Goal: Answer question/provide support

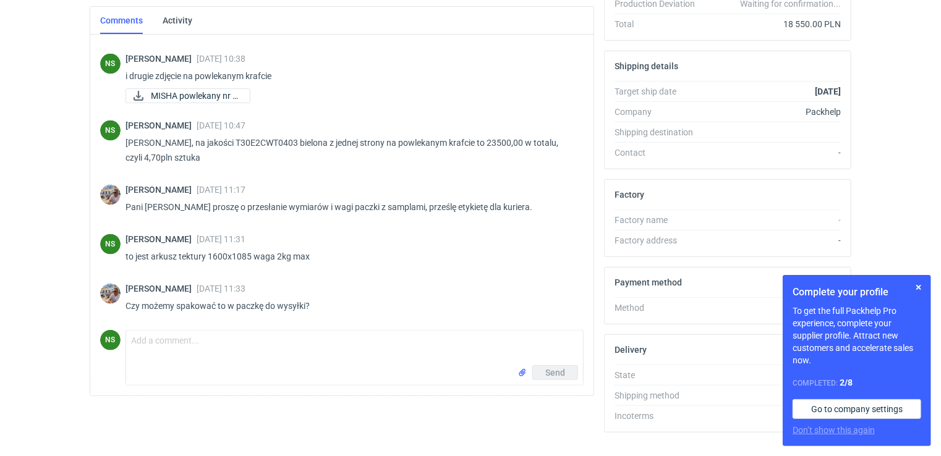
scroll to position [334, 0]
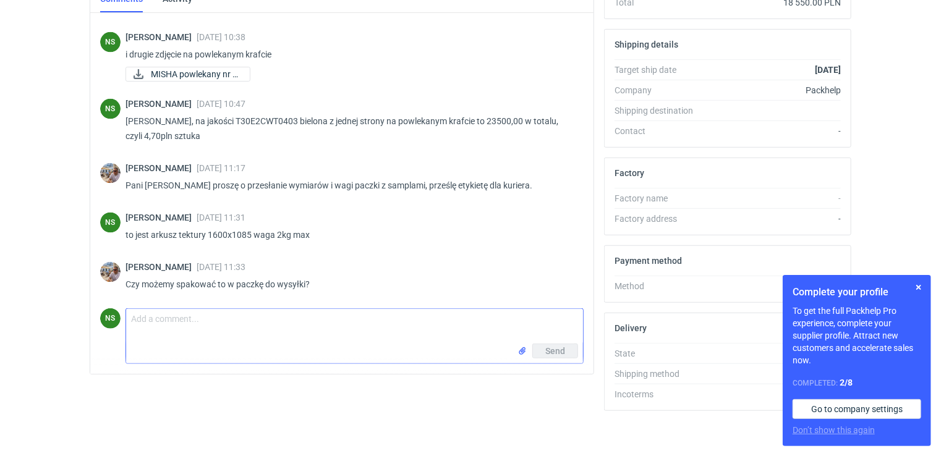
click at [194, 336] on textarea "Comment message" at bounding box center [354, 326] width 457 height 35
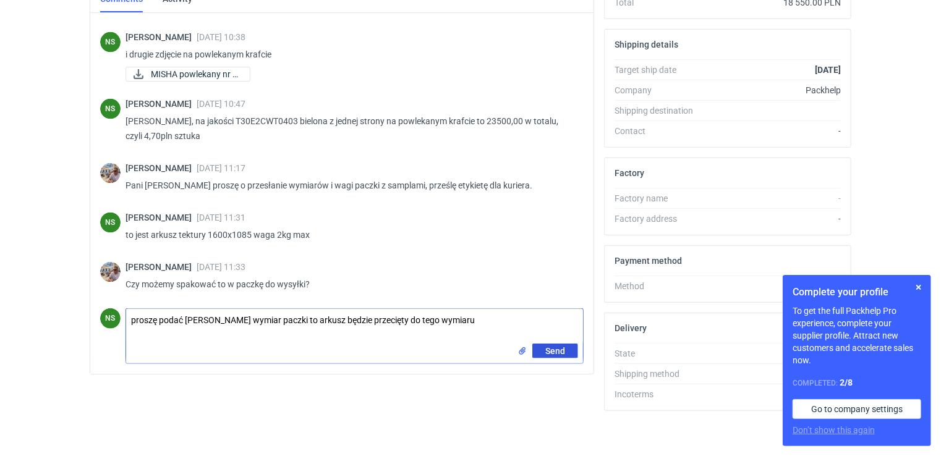
type textarea "proszę podać max wymiar paczki to arkusz będzie przecięty do tego wymiaru"
click at [542, 349] on button "Send" at bounding box center [555, 351] width 46 height 15
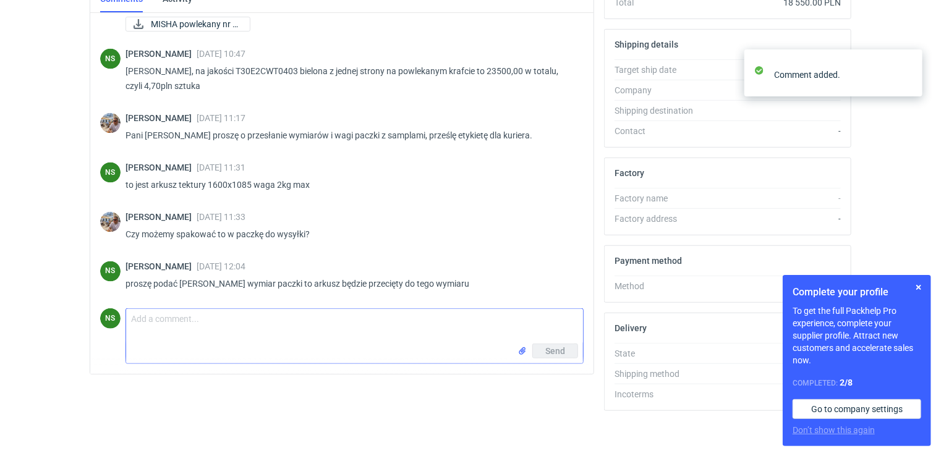
scroll to position [963, 0]
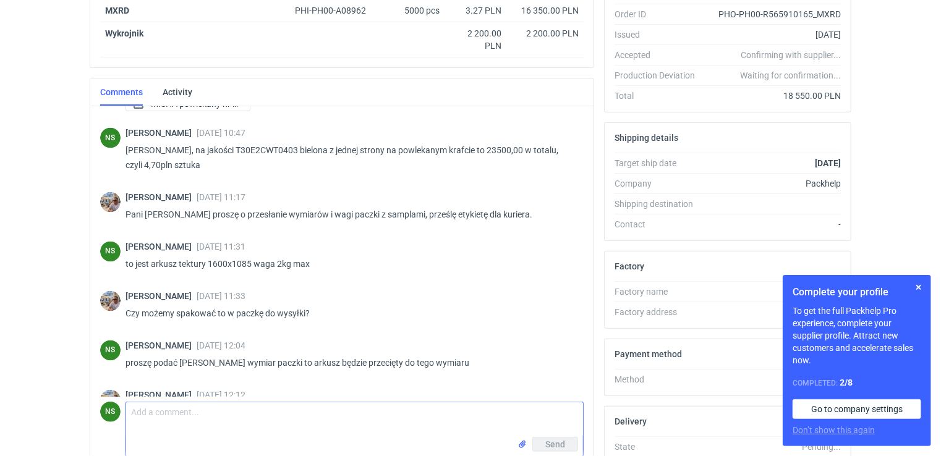
scroll to position [1188, 0]
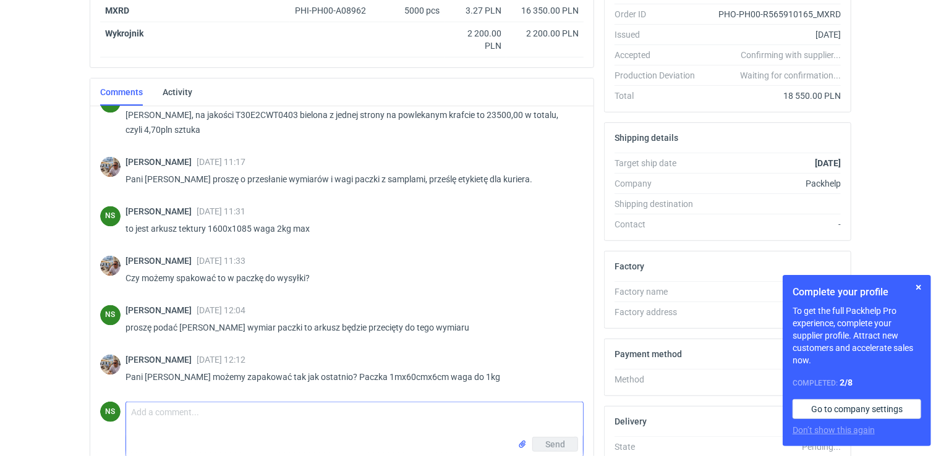
click at [190, 422] on textarea "Comment message" at bounding box center [354, 420] width 457 height 35
drag, startPoint x: 469, startPoint y: 377, endPoint x: 316, endPoint y: 375, distance: 152.7
click at [316, 375] on p "Pani Natalo możemy zapakować tak jak ostatnio? Paczka 1mx60cmx6cm waga do 1kg" at bounding box center [350, 377] width 448 height 15
copy p "Paczka 1mx60cmx6cm waga do 1kg"
click at [235, 407] on textarea "Comment message" at bounding box center [354, 420] width 457 height 35
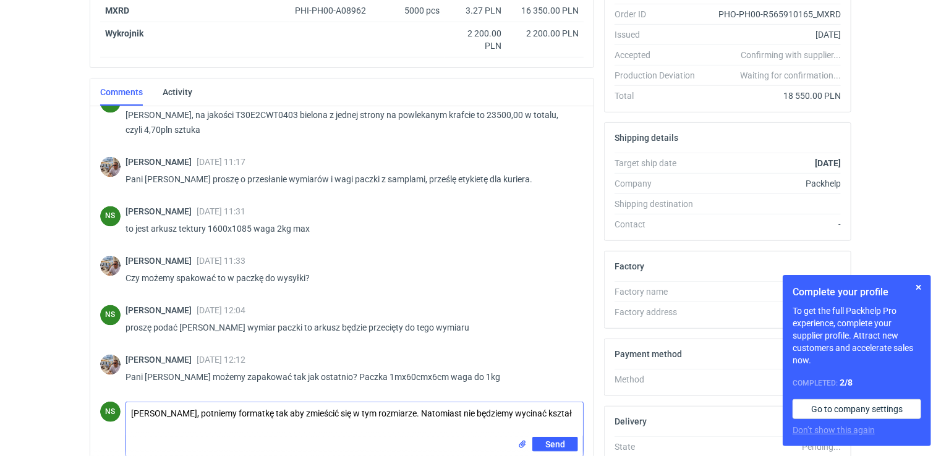
type textarea "Panie Michale, potniemy formatkę tak aby zmieścić się w tym rozmiarze. Natomias…"
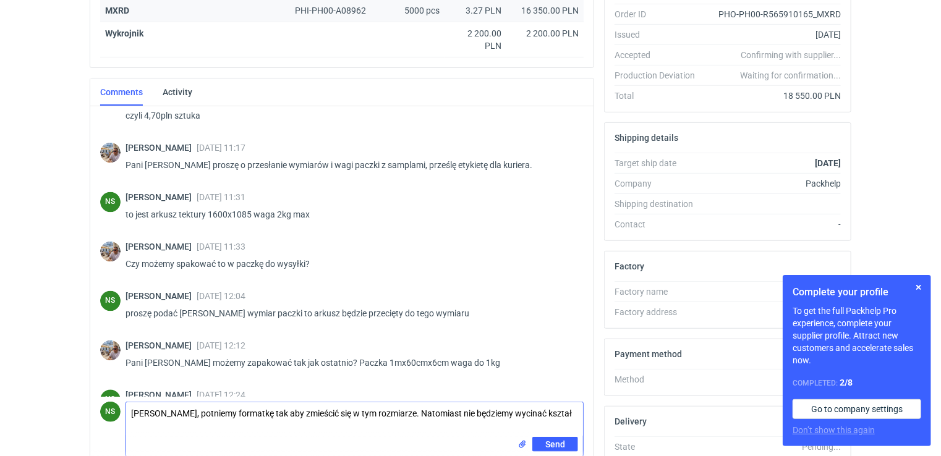
scroll to position [1237, 0]
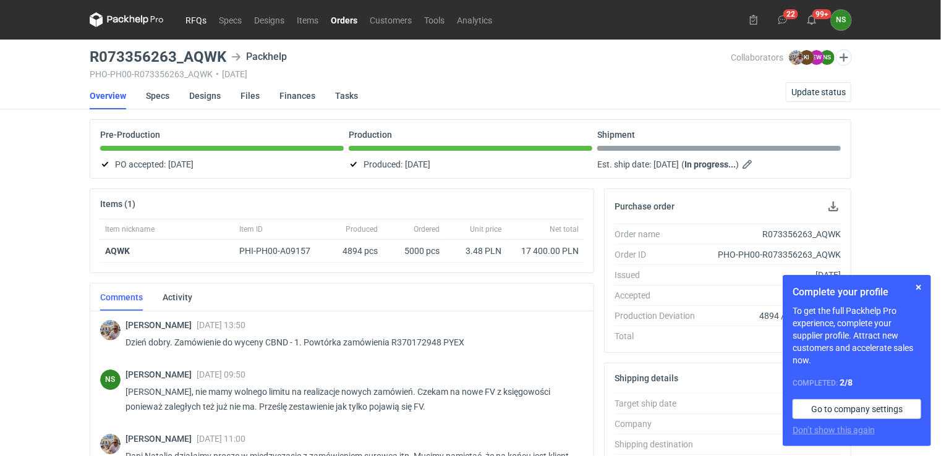
click at [203, 19] on link "RFQs" at bounding box center [195, 19] width 33 height 15
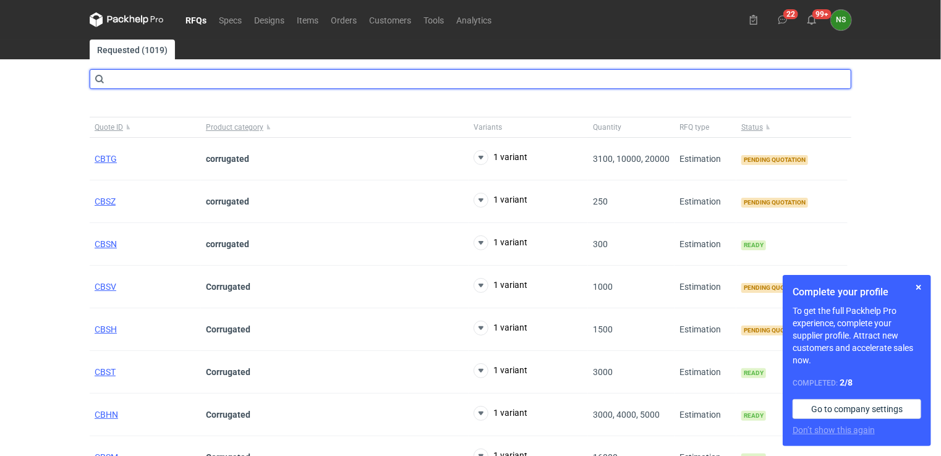
click at [196, 80] on input "text" at bounding box center [471, 79] width 762 height 20
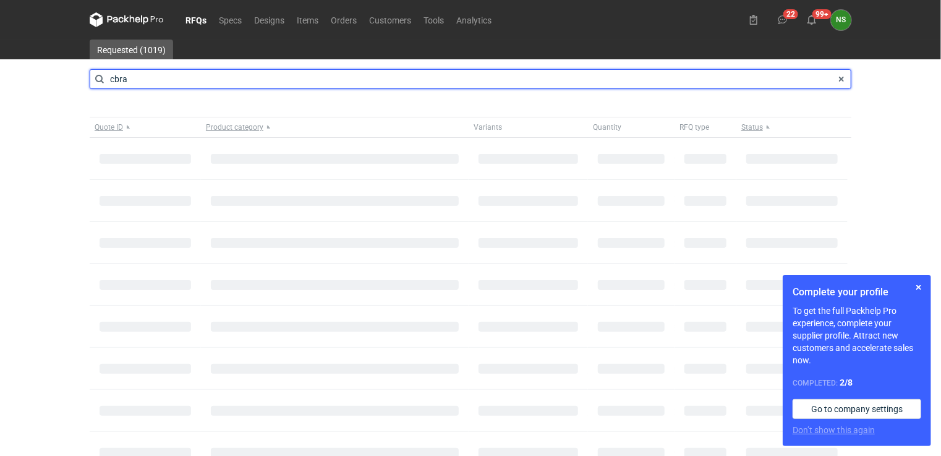
type input "cbra"
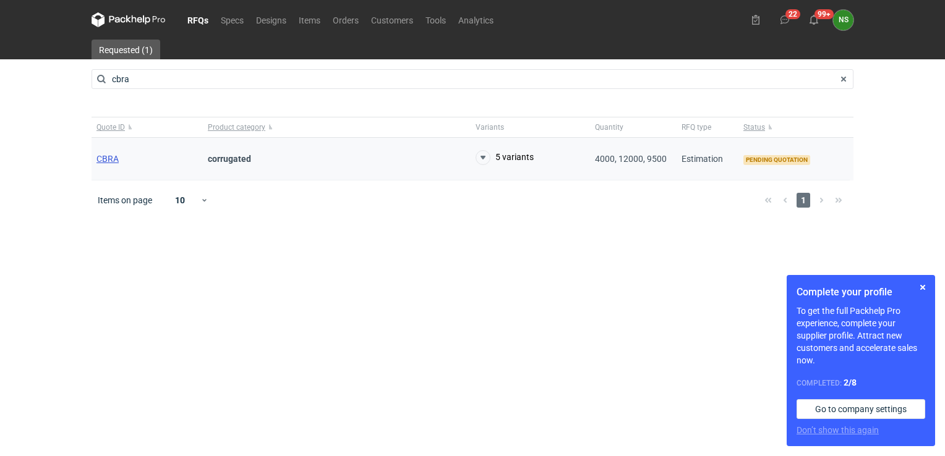
click at [106, 157] on span "CBRA" at bounding box center [107, 159] width 22 height 10
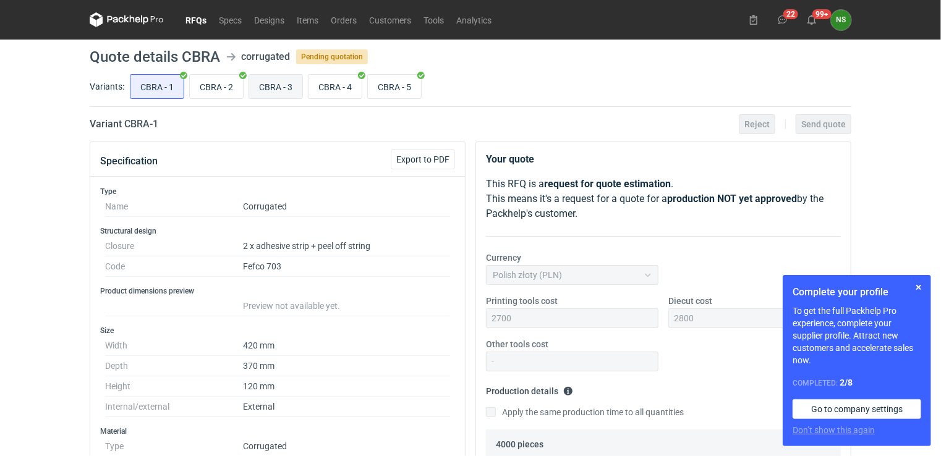
click at [286, 83] on input "CBRA - 3" at bounding box center [275, 86] width 53 height 23
radio input "true"
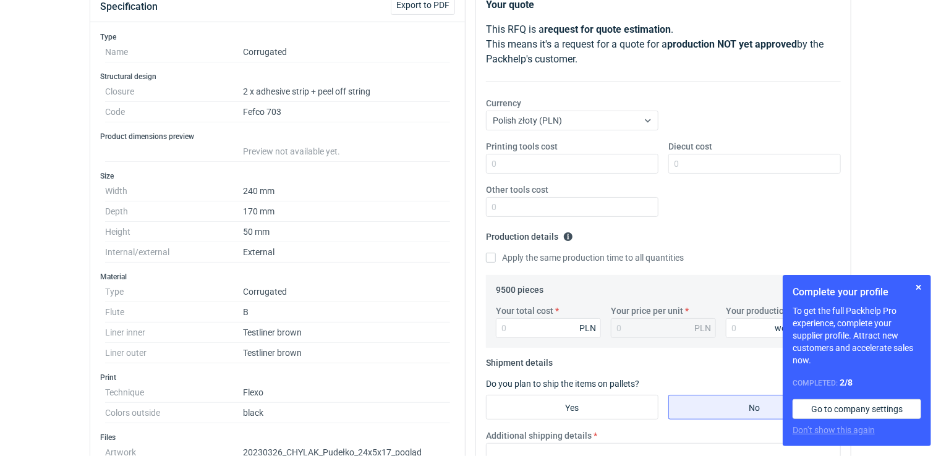
scroll to position [131, 0]
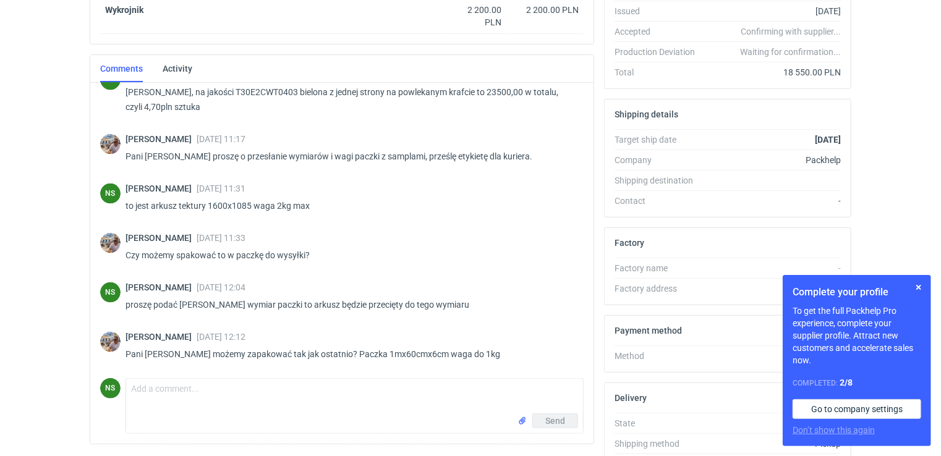
scroll to position [302, 0]
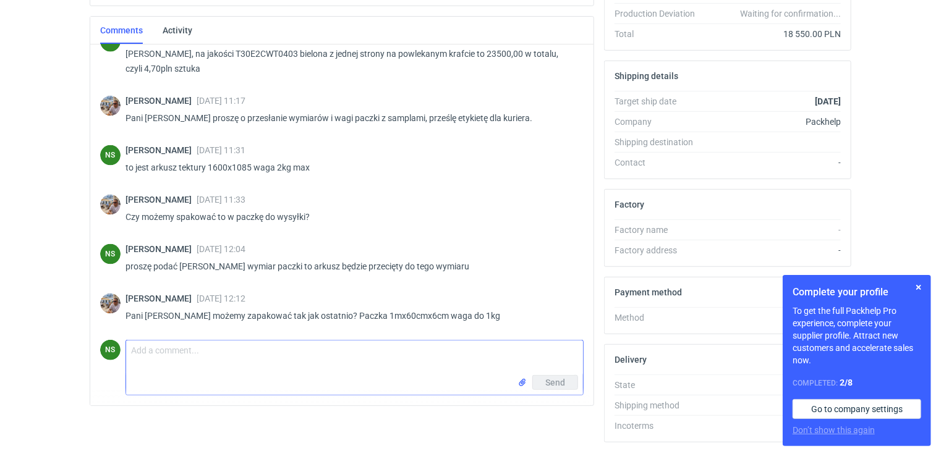
click at [344, 362] on textarea "Comment message" at bounding box center [354, 358] width 457 height 35
type textarea "ok, potwierdzam"
click at [563, 388] on div "Send" at bounding box center [354, 385] width 457 height 20
click at [563, 379] on span "Send" at bounding box center [555, 382] width 20 height 9
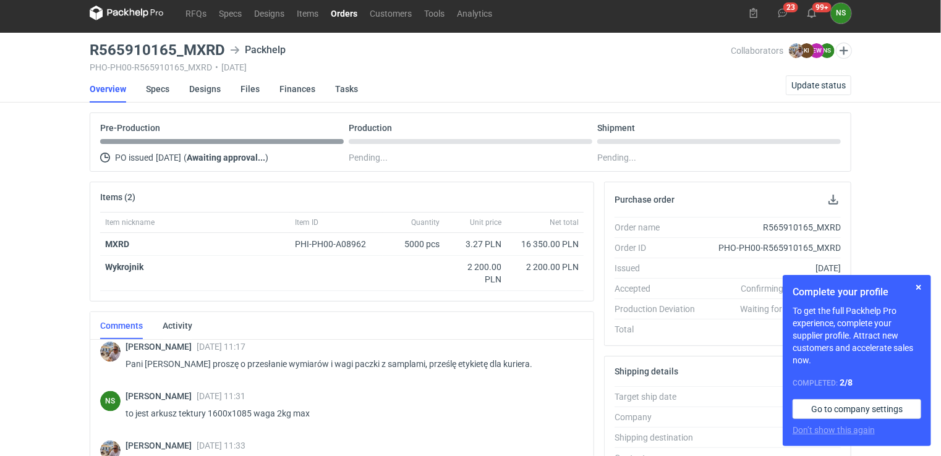
scroll to position [0, 0]
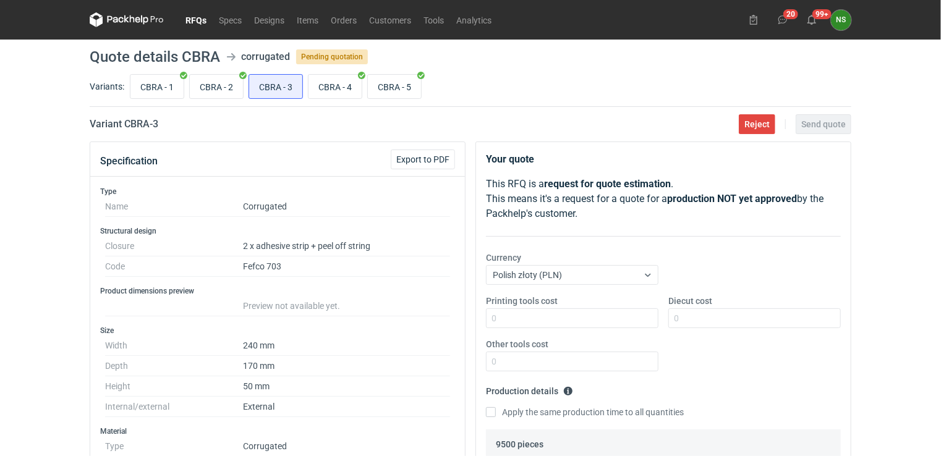
scroll to position [174, 0]
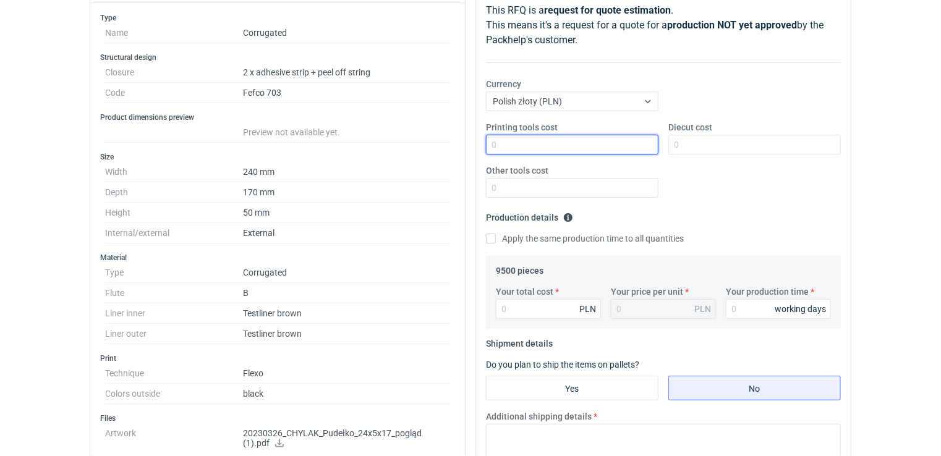
click at [514, 143] on input "Printing tools cost" at bounding box center [572, 145] width 173 height 20
type input "1500"
type input "2500"
type input "0"
click at [492, 239] on input "Apply the same production time to all quantities" at bounding box center [491, 239] width 10 height 10
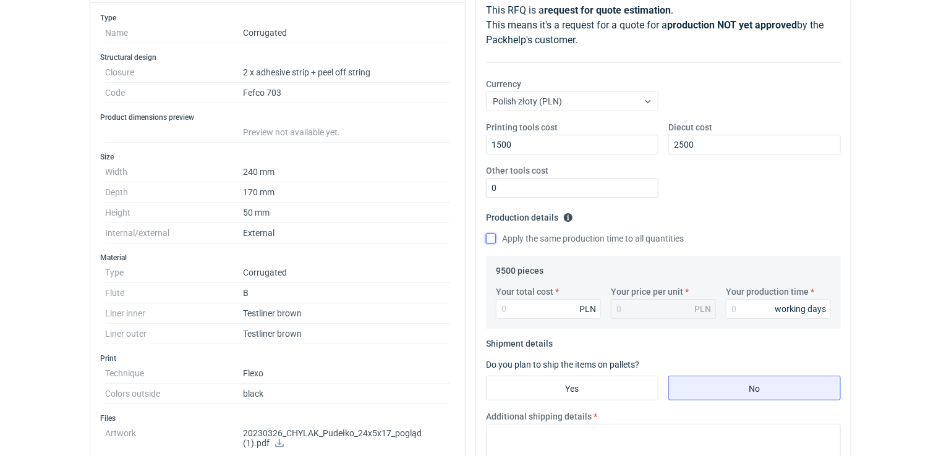
checkbox input "true"
click at [748, 304] on input "Your production time" at bounding box center [778, 309] width 105 height 20
type input "15"
click at [576, 305] on input "Your total cost" at bounding box center [548, 309] width 105 height 20
paste input "10687.50"
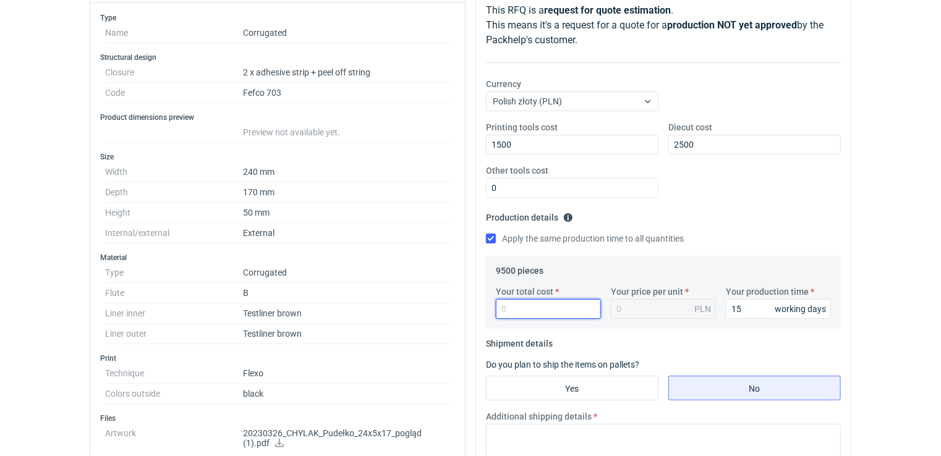
type input "10687.50"
type input "1.13"
type input "10687.50"
click at [648, 312] on div "1.13 PLN" at bounding box center [663, 309] width 105 height 20
click at [774, 306] on input "15" at bounding box center [778, 309] width 105 height 20
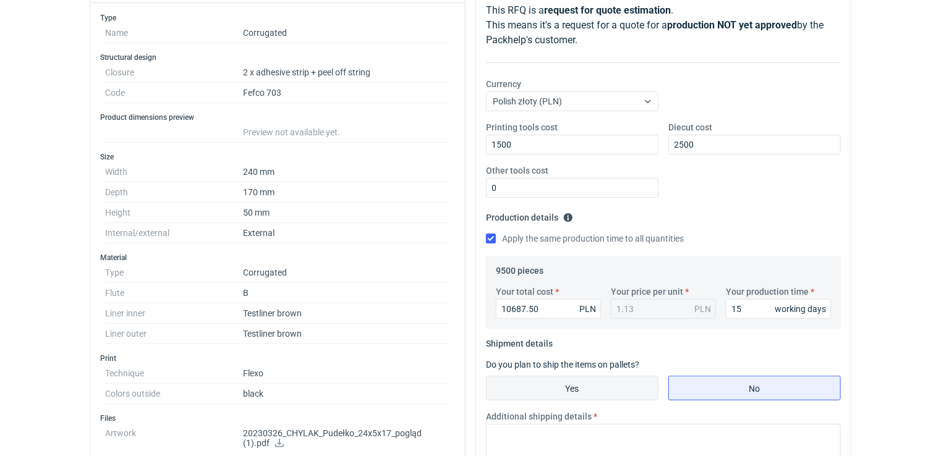
click at [587, 385] on input "Yes" at bounding box center [572, 388] width 171 height 23
radio input "true"
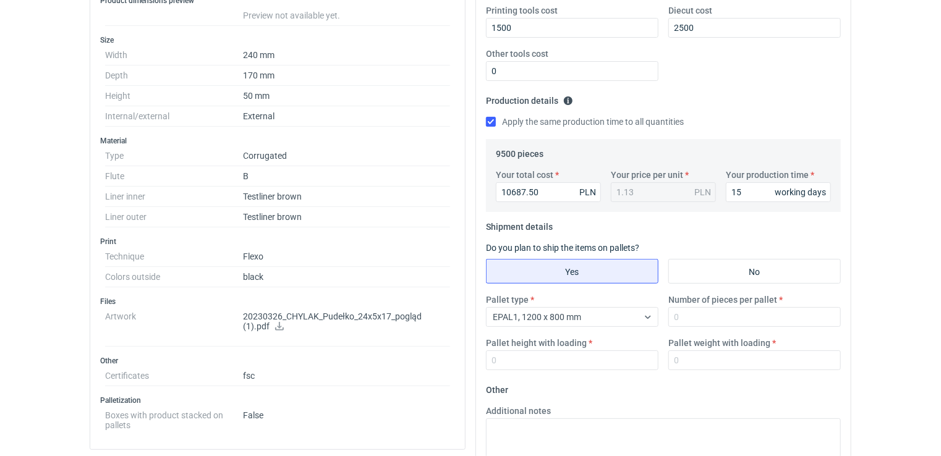
scroll to position [417, 0]
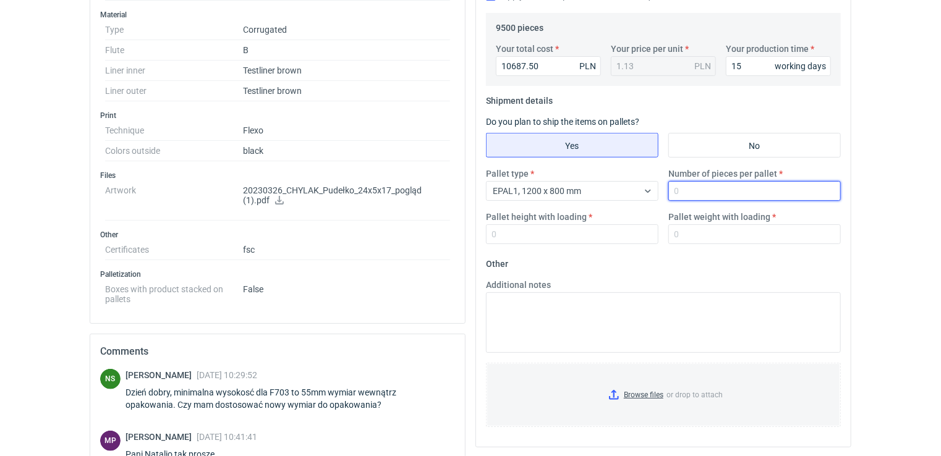
click at [701, 188] on input "Number of pieces per pallet" at bounding box center [754, 191] width 173 height 20
type input "1120"
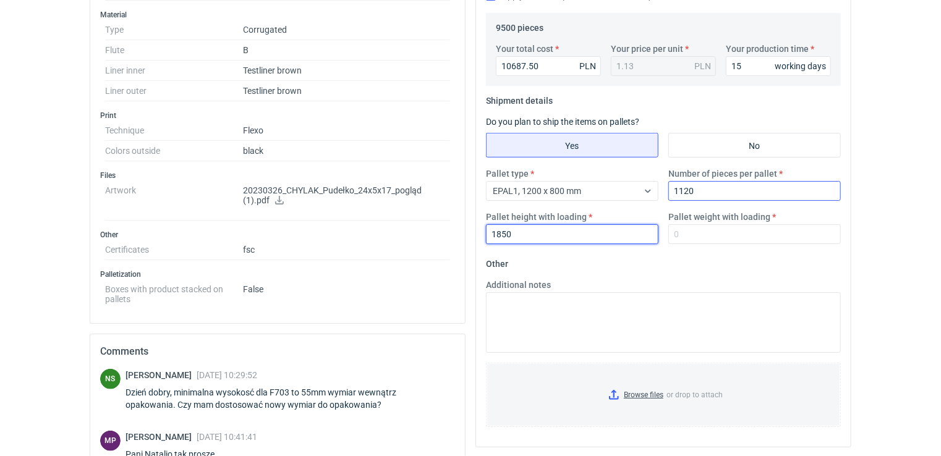
type input "1850"
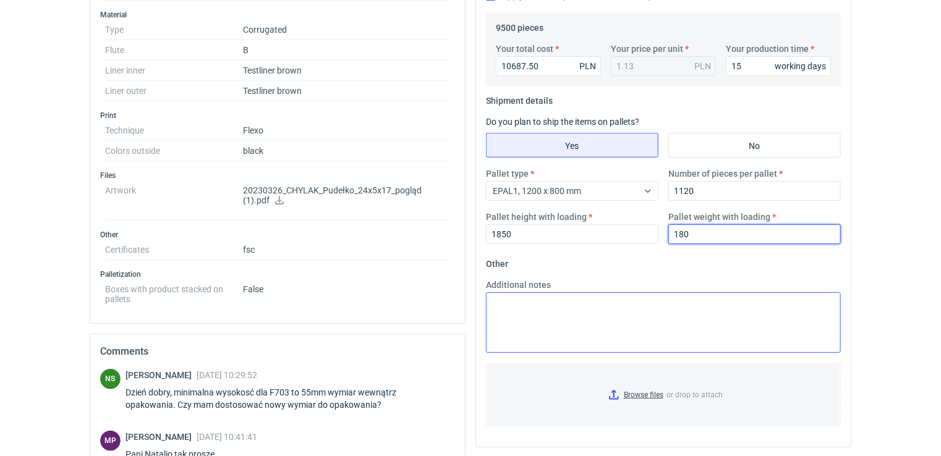
type input "180"
click at [523, 308] on textarea "Additional notes" at bounding box center [663, 322] width 355 height 61
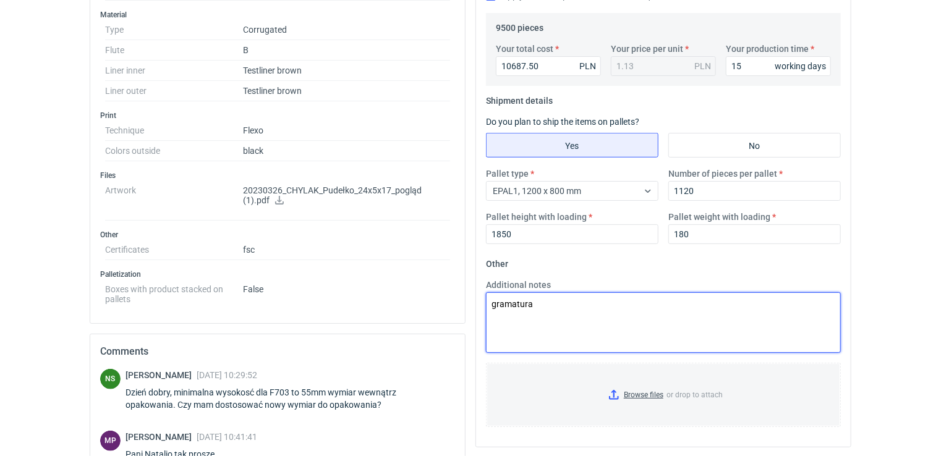
drag, startPoint x: 523, startPoint y: 305, endPoint x: 463, endPoint y: 297, distance: 61.1
click at [463, 297] on div "Specification Export to PDF Type Name Corrugated Structural design Closure 2 x …" at bounding box center [471, 178] width 772 height 906
drag, startPoint x: 550, startPoint y: 309, endPoint x: 441, endPoint y: 293, distance: 110.5
click at [442, 293] on div "Specification Export to PDF Type Name Corrugated Structural design Closure 2 x …" at bounding box center [471, 178] width 772 height 906
click at [549, 304] on textarea "wymiar wewnątrzy dostosowany do możliwości maszyny czyli 234x164x55" at bounding box center [663, 322] width 355 height 61
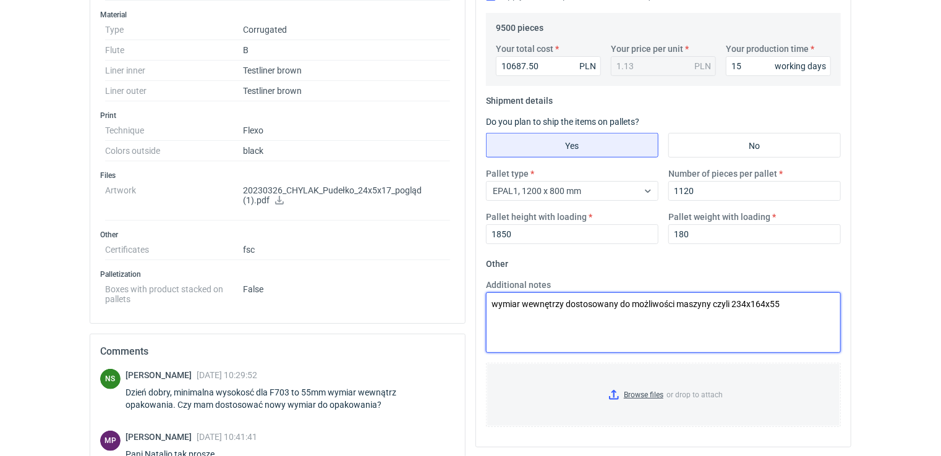
drag, startPoint x: 709, startPoint y: 303, endPoint x: 673, endPoint y: 297, distance: 36.4
click at [680, 298] on textarea "wymiar wewnętrzy dostosowany do możliwości maszyny czyli 234x164x55" at bounding box center [663, 322] width 355 height 61
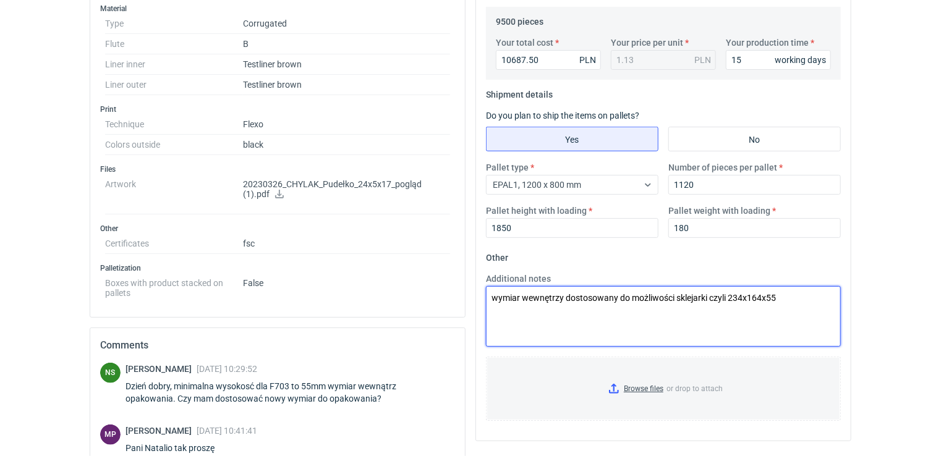
click at [784, 302] on textarea "wymiar wewnętrzy dostosowany do możliwości sklejarki czyli 234x164x55" at bounding box center [663, 316] width 355 height 61
type textarea "wymiar wewnętrzy dostosowany do możliwości sklejarki czyli 234x164x55 gramatura…"
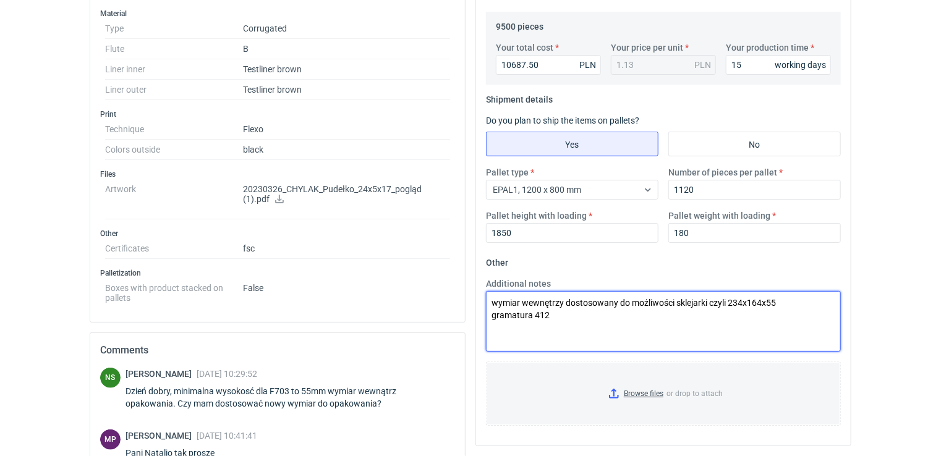
scroll to position [0, 0]
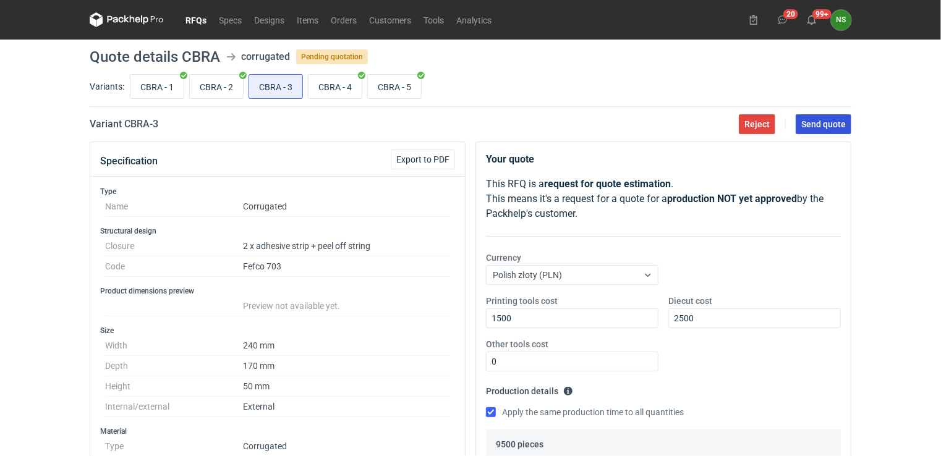
click at [829, 125] on span "Send quote" at bounding box center [823, 124] width 45 height 9
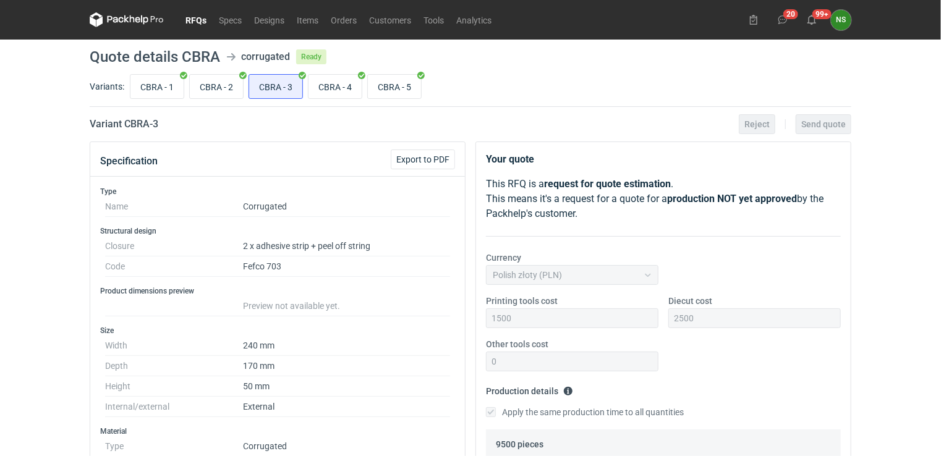
click at [200, 14] on link "RFQs" at bounding box center [195, 19] width 33 height 15
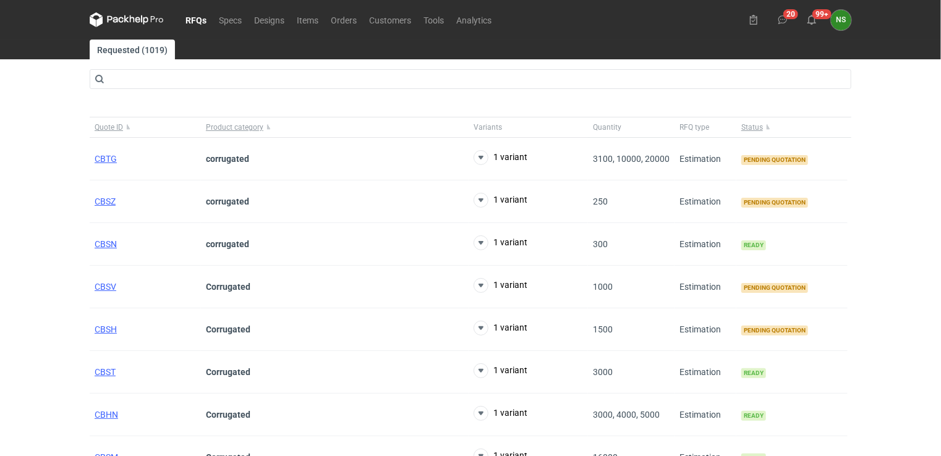
click at [198, 17] on link "RFQs" at bounding box center [195, 19] width 33 height 15
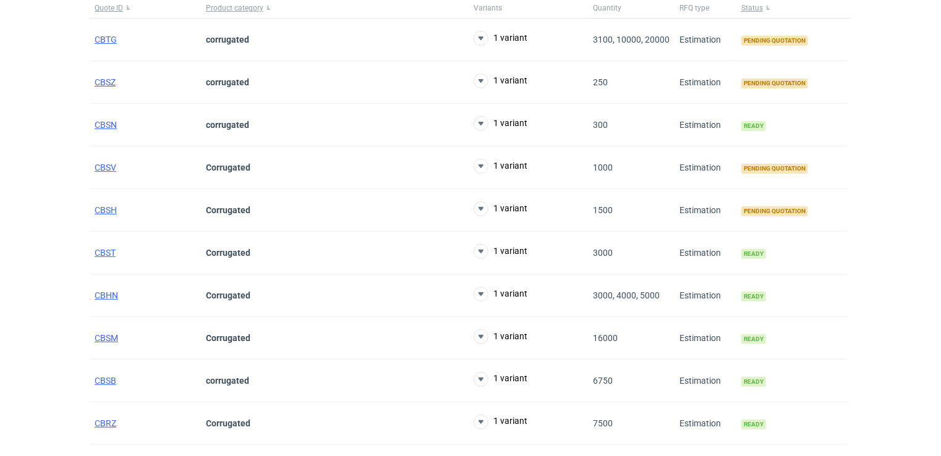
scroll to position [146, 0]
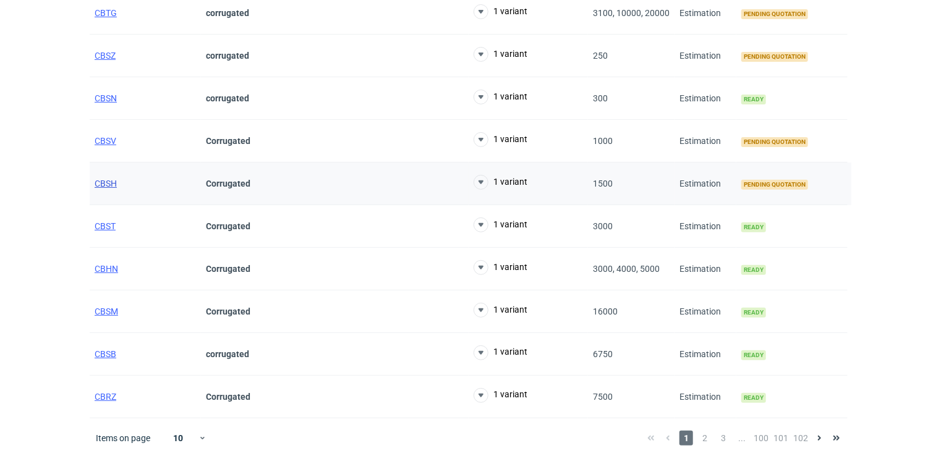
click at [101, 182] on span "CBSH" at bounding box center [106, 184] width 22 height 10
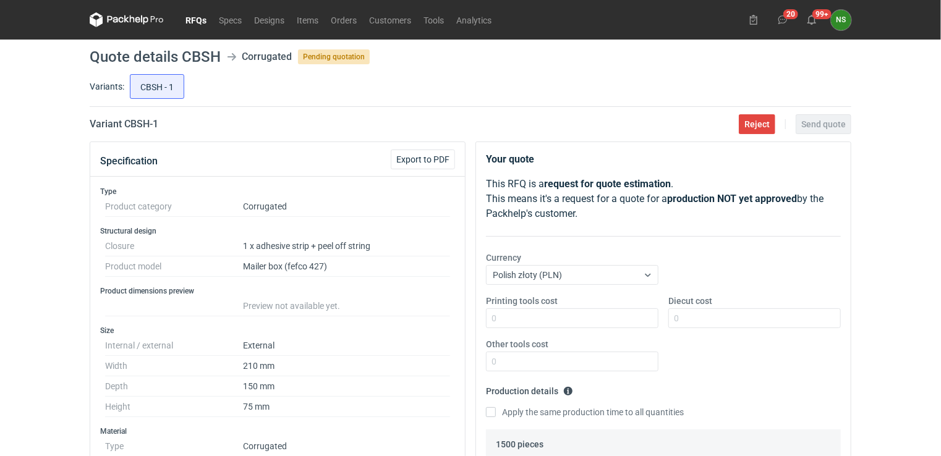
click at [189, 23] on link "RFQs" at bounding box center [195, 19] width 33 height 15
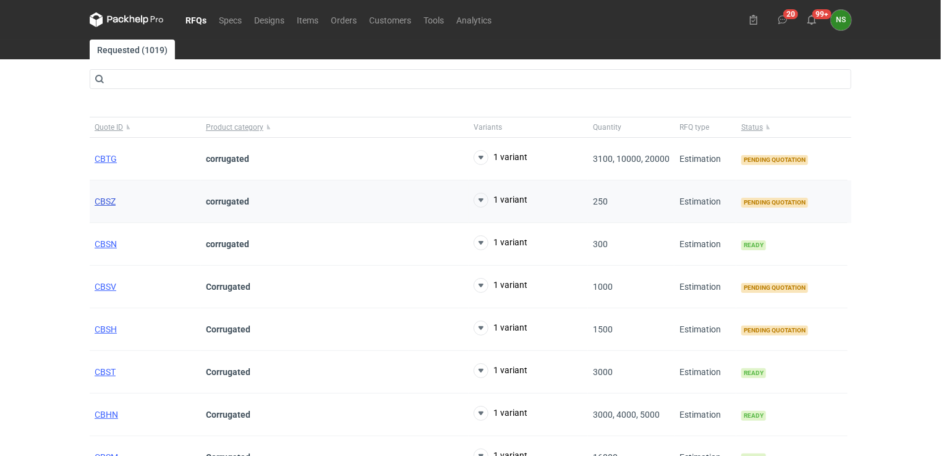
click at [112, 200] on span "CBSZ" at bounding box center [105, 202] width 21 height 10
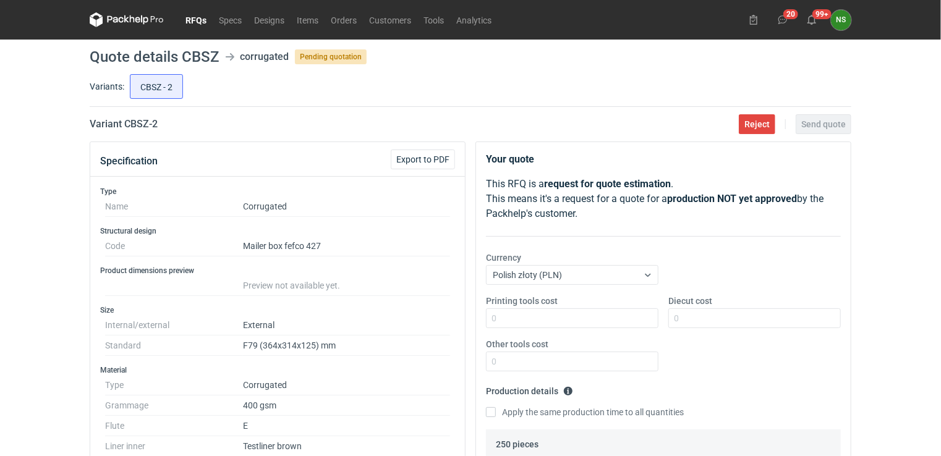
click at [196, 19] on link "RFQs" at bounding box center [195, 19] width 33 height 15
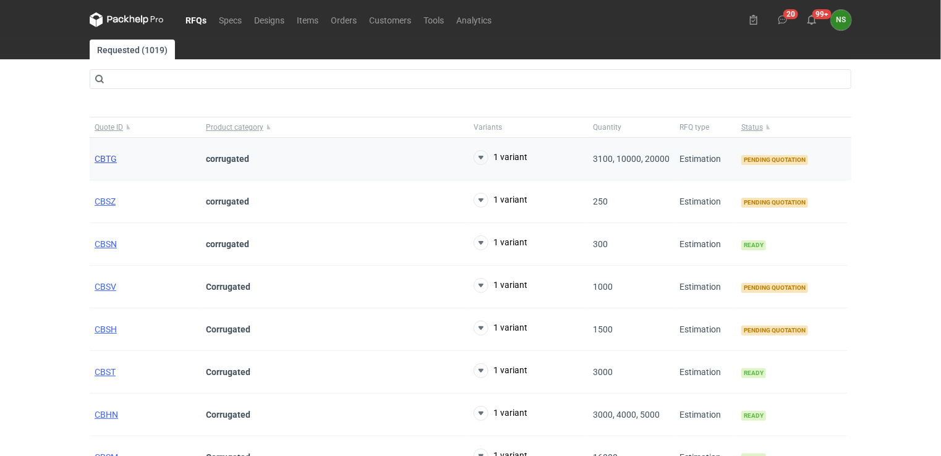
click at [109, 157] on span "CBTG" at bounding box center [106, 159] width 22 height 10
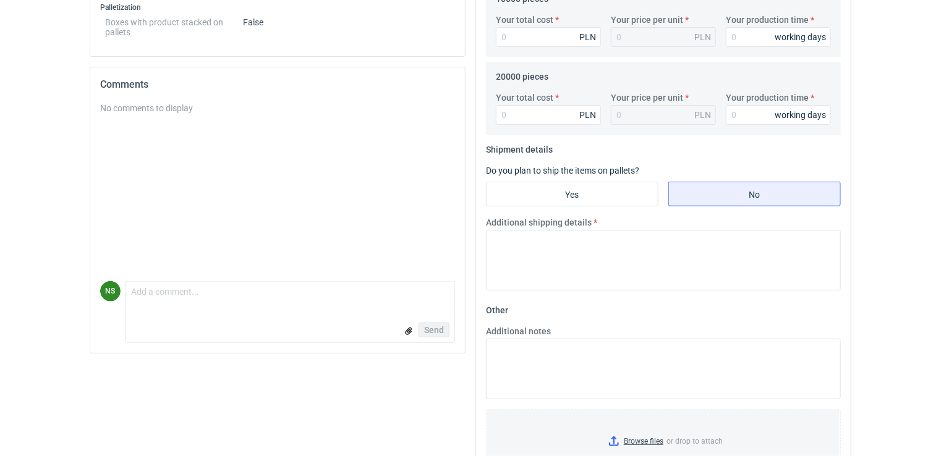
scroll to position [534, 0]
